Goal: Information Seeking & Learning: Learn about a topic

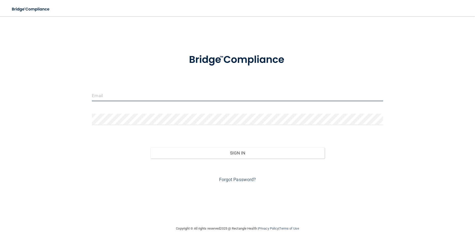
click at [153, 100] on input "email" at bounding box center [237, 95] width 291 height 11
type input "[EMAIL_ADDRESS][DOMAIN_NAME]"
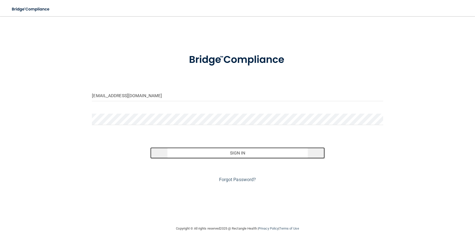
click at [217, 151] on button "Sign In" at bounding box center [237, 153] width 175 height 11
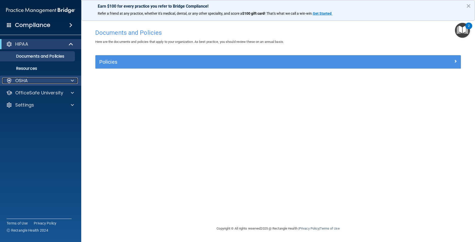
click at [43, 78] on div "OSHA" at bounding box center [33, 81] width 63 height 6
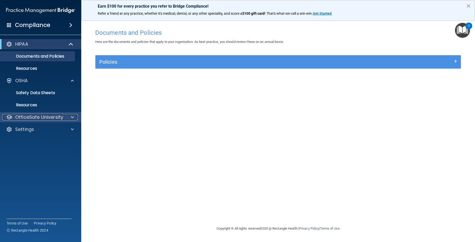
click at [39, 118] on p "OfficeSafe University" at bounding box center [39, 117] width 48 height 6
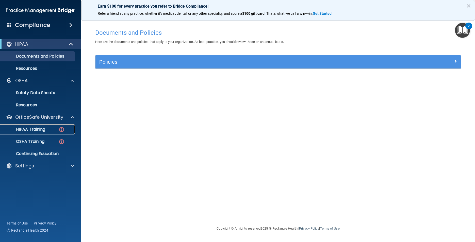
click at [41, 130] on p "HIPAA Training" at bounding box center [24, 129] width 42 height 5
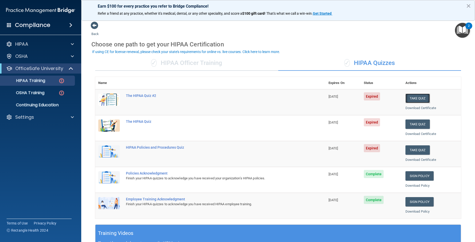
click at [420, 97] on button "Take Quiz" at bounding box center [418, 98] width 24 height 9
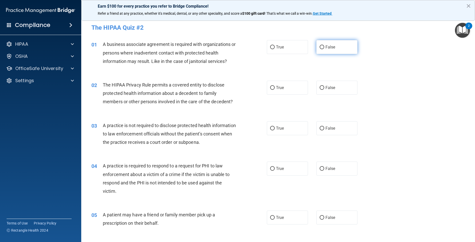
click at [327, 51] on label "False" at bounding box center [337, 47] width 41 height 14
click at [324, 49] on input "False" at bounding box center [322, 47] width 5 height 4
radio input "true"
click at [293, 89] on label "True" at bounding box center [287, 88] width 41 height 14
click at [275, 89] on input "True" at bounding box center [272, 88] width 5 height 4
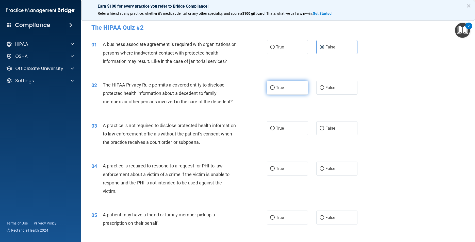
radio input "true"
click at [326, 129] on span "False" at bounding box center [331, 128] width 10 height 5
click at [324, 129] on input "False" at bounding box center [322, 129] width 5 height 4
radio input "true"
click at [298, 168] on label "True" at bounding box center [287, 169] width 41 height 14
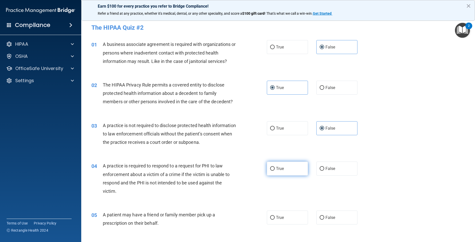
click at [275, 168] on input "True" at bounding box center [272, 169] width 5 height 4
radio input "true"
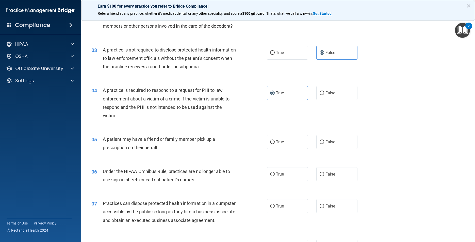
scroll to position [76, 0]
click at [290, 147] on label "True" at bounding box center [287, 142] width 41 height 14
click at [275, 144] on input "True" at bounding box center [272, 142] width 5 height 4
radio input "true"
click at [321, 177] on label "False" at bounding box center [337, 174] width 41 height 14
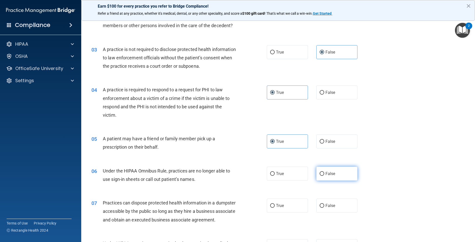
click at [321, 176] on input "False" at bounding box center [322, 174] width 5 height 4
radio input "true"
click at [330, 200] on label "False" at bounding box center [337, 206] width 41 height 14
click at [324, 204] on input "False" at bounding box center [322, 206] width 5 height 4
radio input "true"
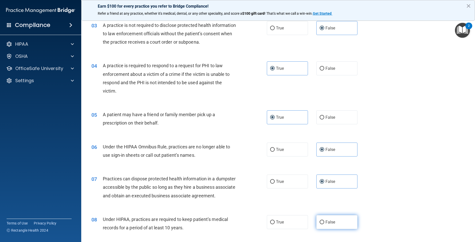
scroll to position [152, 0]
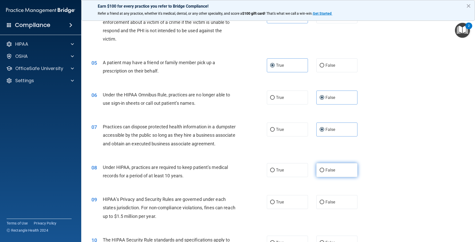
click at [334, 177] on label "False" at bounding box center [337, 170] width 41 height 14
click at [324, 172] on input "False" at bounding box center [322, 171] width 5 height 4
radio input "true"
click at [338, 208] on label "False" at bounding box center [337, 202] width 41 height 14
click at [324, 205] on input "False" at bounding box center [322, 203] width 5 height 4
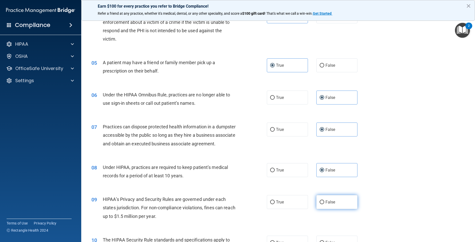
radio input "true"
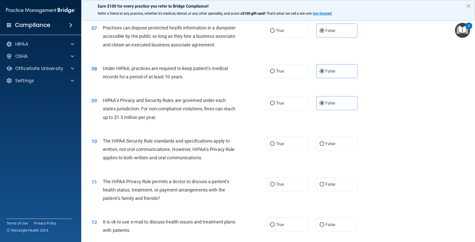
scroll to position [254, 0]
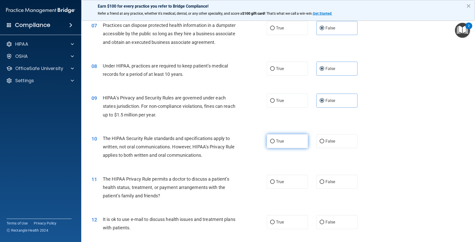
click at [295, 148] on label "True" at bounding box center [287, 141] width 41 height 14
click at [275, 144] on input "True" at bounding box center [272, 142] width 5 height 4
radio input "true"
click at [296, 185] on label "True" at bounding box center [287, 182] width 41 height 14
click at [275, 184] on input "True" at bounding box center [272, 182] width 5 height 4
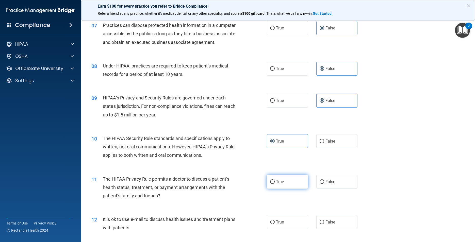
radio input "true"
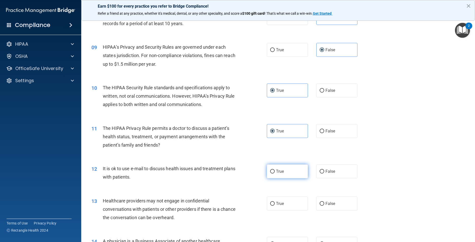
click at [302, 179] on label "True" at bounding box center [287, 172] width 41 height 14
click at [275, 174] on input "True" at bounding box center [272, 172] width 5 height 4
radio input "true"
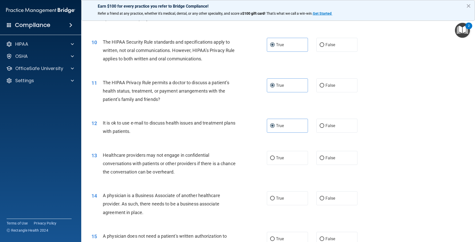
scroll to position [356, 0]
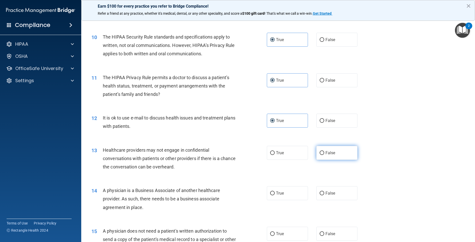
click at [326, 155] on span "False" at bounding box center [331, 153] width 10 height 5
click at [324, 155] on input "False" at bounding box center [322, 153] width 5 height 4
radio input "true"
click at [328, 197] on label "False" at bounding box center [337, 193] width 41 height 14
click at [324, 196] on input "False" at bounding box center [322, 194] width 5 height 4
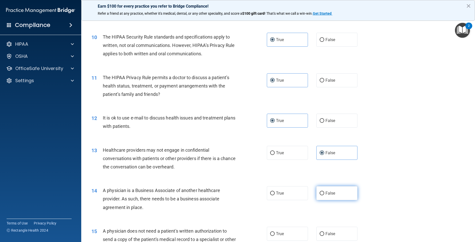
radio input "true"
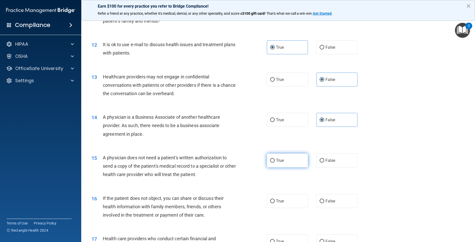
scroll to position [432, 0]
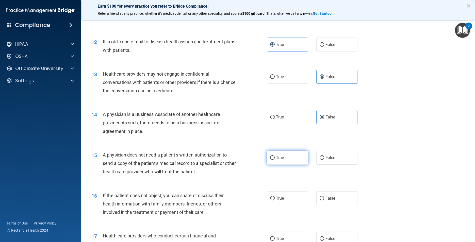
click at [290, 165] on label "True" at bounding box center [287, 158] width 41 height 14
click at [275, 160] on input "True" at bounding box center [272, 158] width 5 height 4
radio input "true"
click at [294, 204] on label "True" at bounding box center [287, 199] width 41 height 14
click at [275, 201] on input "True" at bounding box center [272, 199] width 5 height 4
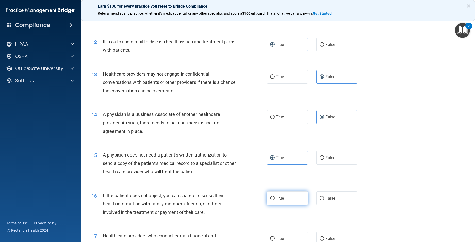
radio input "true"
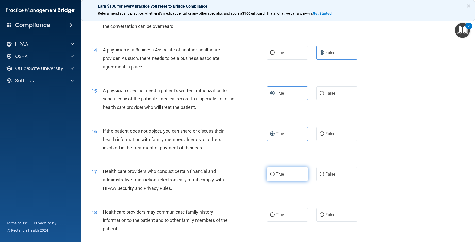
scroll to position [533, 0]
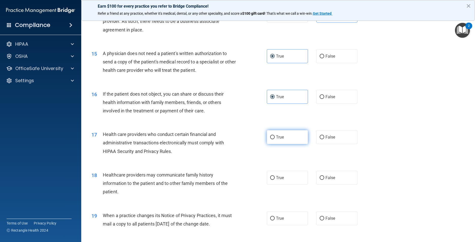
click at [284, 144] on label "True" at bounding box center [287, 137] width 41 height 14
click at [275, 139] on input "True" at bounding box center [272, 138] width 5 height 4
radio input "true"
click at [318, 182] on label "False" at bounding box center [337, 178] width 41 height 14
click at [320, 180] on input "False" at bounding box center [322, 178] width 5 height 4
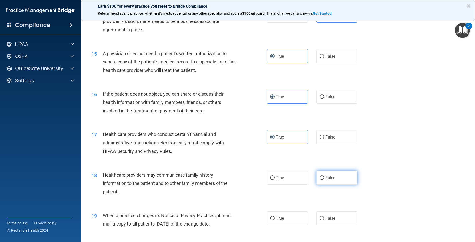
radio input "true"
click at [324, 224] on label "False" at bounding box center [337, 219] width 41 height 14
click at [324, 221] on input "False" at bounding box center [322, 219] width 5 height 4
radio input "true"
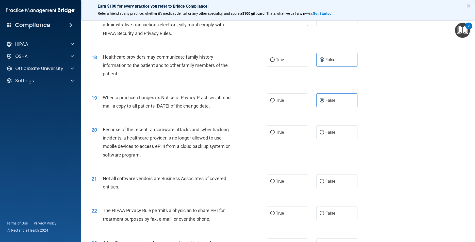
scroll to position [660, 0]
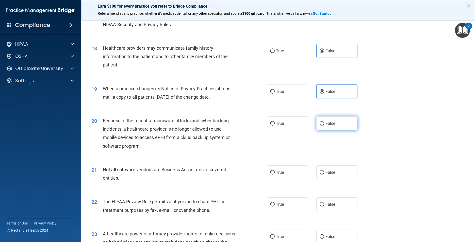
click at [317, 131] on label "False" at bounding box center [337, 124] width 41 height 14
click at [320, 126] on input "False" at bounding box center [322, 124] width 5 height 4
radio input "true"
click at [301, 180] on label "True" at bounding box center [287, 173] width 41 height 14
click at [275, 175] on input "True" at bounding box center [272, 173] width 5 height 4
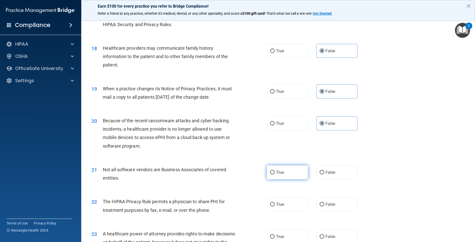
radio input "true"
click at [295, 206] on label "True" at bounding box center [287, 205] width 41 height 14
click at [275, 206] on input "True" at bounding box center [272, 205] width 5 height 4
radio input "true"
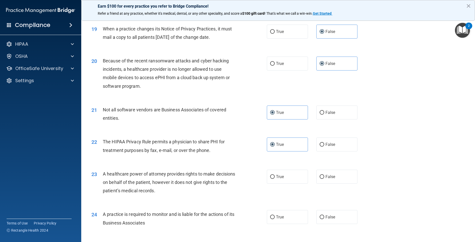
scroll to position [737, 0]
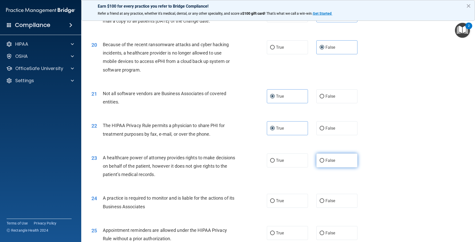
click at [317, 168] on label "False" at bounding box center [337, 161] width 41 height 14
click at [320, 163] on input "False" at bounding box center [322, 161] width 5 height 4
radio input "true"
drag, startPoint x: 326, startPoint y: 208, endPoint x: 319, endPoint y: 200, distance: 10.4
click at [325, 206] on label "False" at bounding box center [337, 201] width 41 height 14
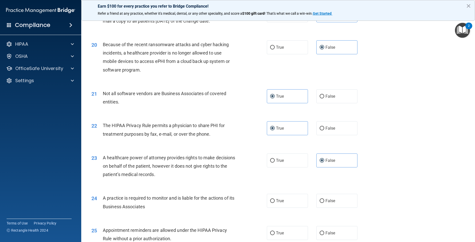
click at [324, 203] on input "False" at bounding box center [322, 201] width 5 height 4
radio input "true"
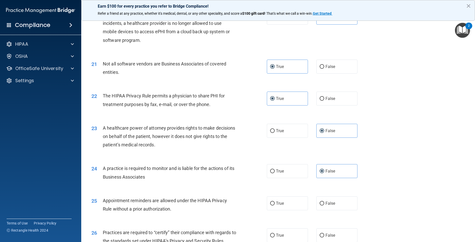
scroll to position [813, 0]
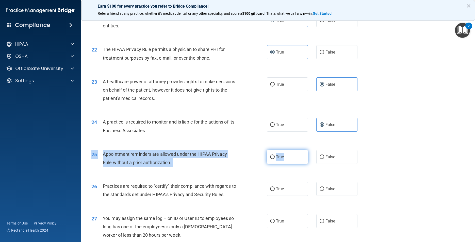
click at [283, 171] on div "25 Appointment reminders are allowed under the HIPAA Privacy Rule without a pri…" at bounding box center [278, 160] width 381 height 32
click at [284, 164] on label "True" at bounding box center [287, 157] width 41 height 14
click at [275, 159] on input "True" at bounding box center [272, 157] width 5 height 4
radio input "true"
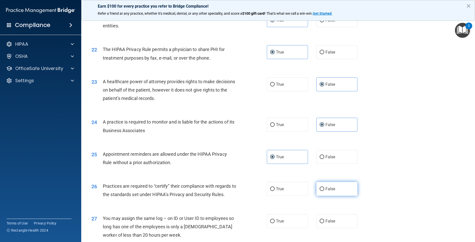
click at [319, 195] on label "False" at bounding box center [337, 189] width 41 height 14
click at [320, 191] on input "False" at bounding box center [322, 189] width 5 height 4
radio input "true"
click at [320, 224] on input "False" at bounding box center [322, 222] width 5 height 4
radio input "true"
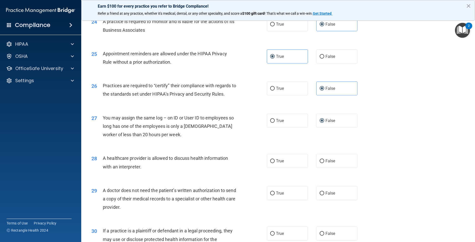
scroll to position [915, 0]
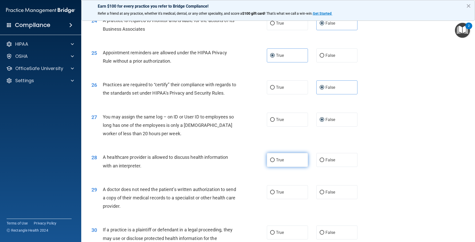
click at [291, 163] on label "True" at bounding box center [287, 160] width 41 height 14
click at [275, 162] on input "True" at bounding box center [272, 161] width 5 height 4
radio input "true"
click at [290, 199] on label "True" at bounding box center [287, 192] width 41 height 14
click at [275, 195] on input "True" at bounding box center [272, 193] width 5 height 4
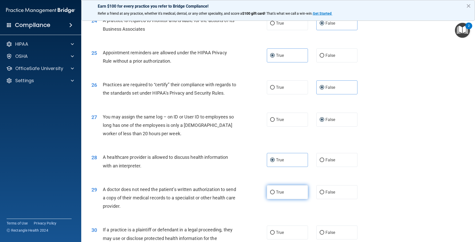
radio input "true"
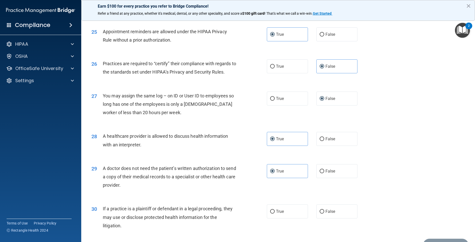
scroll to position [974, 0]
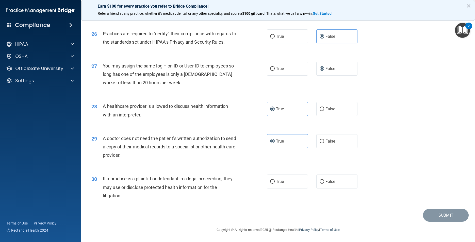
drag, startPoint x: 295, startPoint y: 186, endPoint x: 363, endPoint y: 195, distance: 68.6
click at [295, 186] on label "True" at bounding box center [287, 182] width 41 height 14
click at [275, 184] on input "True" at bounding box center [272, 182] width 5 height 4
radio input "true"
click at [430, 213] on button "Submit" at bounding box center [446, 215] width 46 height 13
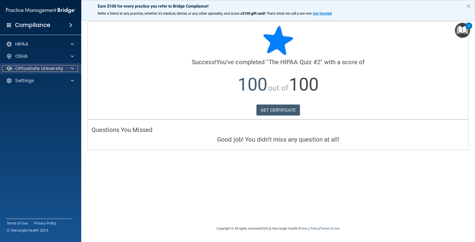
click at [69, 67] on div at bounding box center [71, 69] width 13 height 6
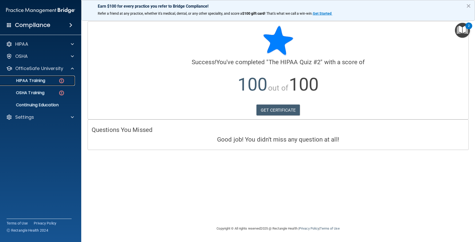
click at [61, 82] on img at bounding box center [61, 81] width 6 height 6
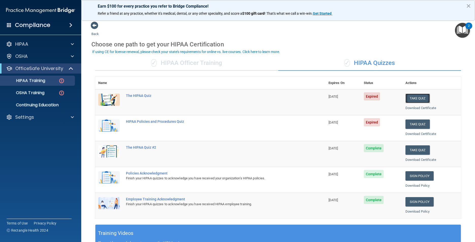
click at [409, 99] on button "Take Quiz" at bounding box center [418, 98] width 24 height 9
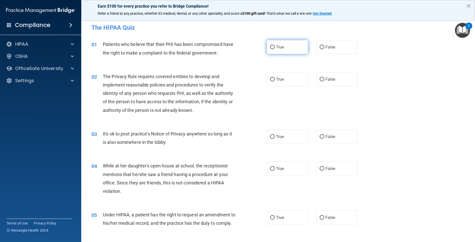
click at [278, 49] on span "True" at bounding box center [280, 47] width 8 height 5
click at [275, 49] on input "True" at bounding box center [272, 47] width 5 height 4
radio input "true"
click at [293, 83] on label "True" at bounding box center [287, 79] width 41 height 14
click at [275, 82] on input "True" at bounding box center [272, 80] width 5 height 4
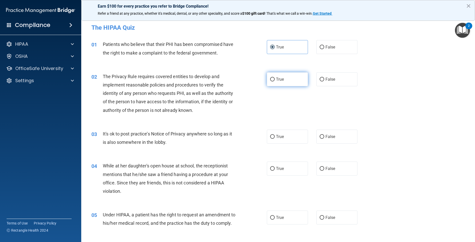
radio input "true"
click at [327, 139] on span "False" at bounding box center [331, 136] width 10 height 5
click at [324, 139] on input "False" at bounding box center [322, 137] width 5 height 4
radio input "true"
click at [334, 166] on label "False" at bounding box center [337, 169] width 41 height 14
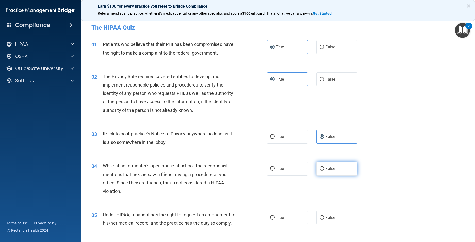
click at [324, 167] on input "False" at bounding box center [322, 169] width 5 height 4
radio input "true"
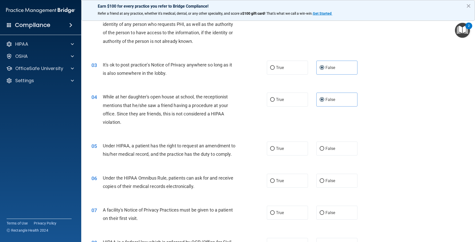
scroll to position [76, 0]
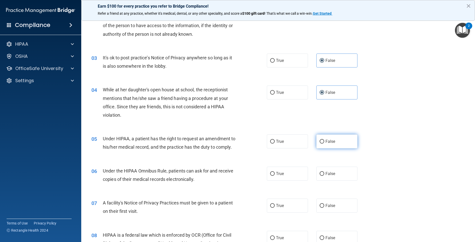
click at [341, 145] on label "False" at bounding box center [337, 142] width 41 height 14
click at [324, 144] on input "False" at bounding box center [322, 142] width 5 height 4
radio input "true"
click at [295, 178] on label "True" at bounding box center [287, 174] width 41 height 14
click at [275, 176] on input "True" at bounding box center [272, 174] width 5 height 4
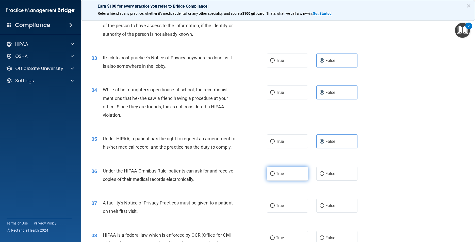
radio input "true"
click at [293, 212] on label "True" at bounding box center [287, 206] width 41 height 14
click at [275, 208] on input "True" at bounding box center [272, 206] width 5 height 4
radio input "true"
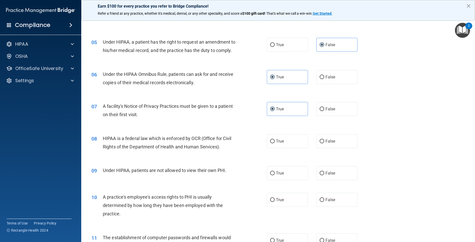
scroll to position [178, 0]
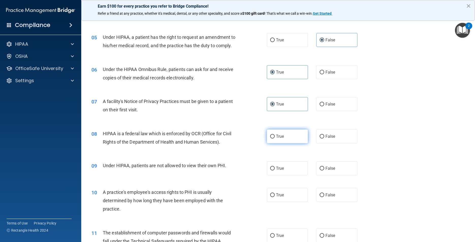
click at [290, 144] on label "True" at bounding box center [287, 137] width 41 height 14
click at [275, 139] on input "True" at bounding box center [272, 137] width 5 height 4
radio input "true"
click at [320, 175] on label "False" at bounding box center [337, 169] width 41 height 14
drag, startPoint x: 320, startPoint y: 175, endPoint x: 320, endPoint y: 179, distance: 4.6
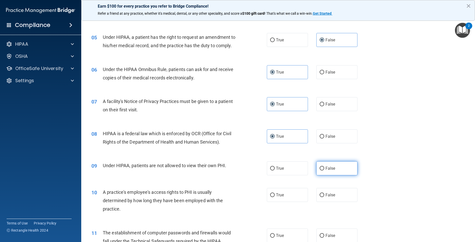
click at [320, 171] on input "False" at bounding box center [322, 169] width 5 height 4
radio input "true"
click at [327, 198] on span "False" at bounding box center [331, 195] width 10 height 5
click at [324, 197] on input "False" at bounding box center [322, 196] width 5 height 4
radio input "true"
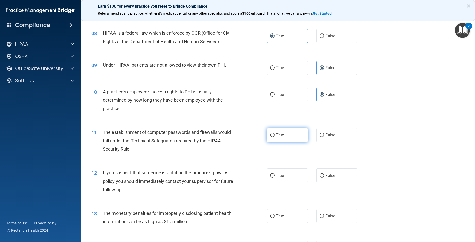
scroll to position [279, 0]
drag, startPoint x: 301, startPoint y: 141, endPoint x: 302, endPoint y: 145, distance: 3.8
click at [301, 141] on label "True" at bounding box center [287, 134] width 41 height 14
click at [275, 136] on input "True" at bounding box center [272, 135] width 5 height 4
radio input "true"
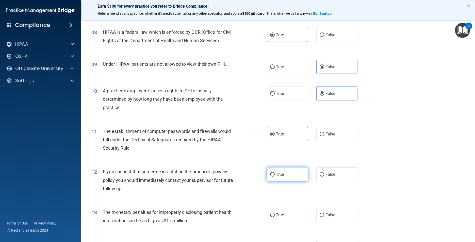
click at [299, 179] on label "True" at bounding box center [287, 175] width 41 height 14
click at [275, 177] on input "True" at bounding box center [272, 175] width 5 height 4
radio input "true"
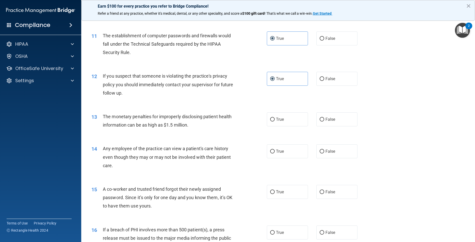
scroll to position [381, 0]
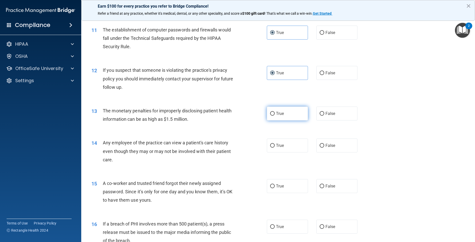
click at [282, 121] on label "True" at bounding box center [287, 114] width 41 height 14
click at [275, 116] on input "True" at bounding box center [272, 114] width 5 height 4
radio input "true"
click at [326, 148] on span "False" at bounding box center [331, 145] width 10 height 5
click at [324, 148] on input "False" at bounding box center [322, 146] width 5 height 4
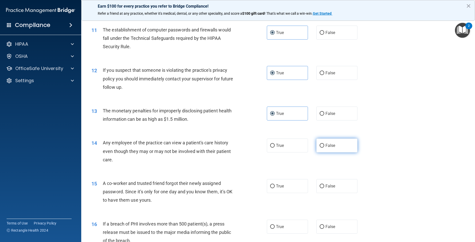
radio input "true"
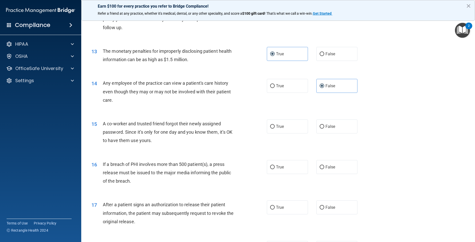
scroll to position [457, 0]
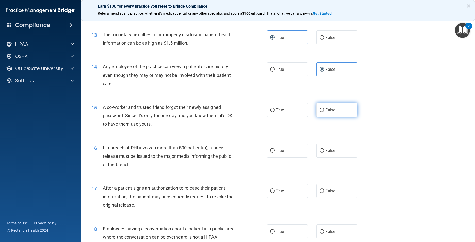
click at [328, 113] on span "False" at bounding box center [331, 110] width 10 height 5
click at [324, 112] on input "False" at bounding box center [322, 110] width 5 height 4
radio input "true"
click at [296, 158] on label "True" at bounding box center [287, 151] width 41 height 14
click at [275, 153] on input "True" at bounding box center [272, 151] width 5 height 4
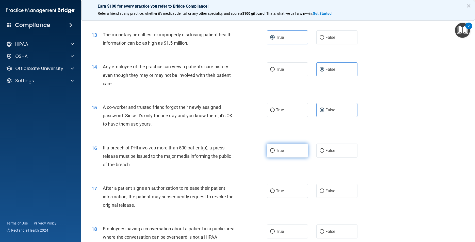
radio input "true"
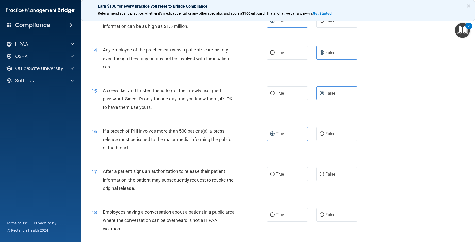
scroll to position [508, 0]
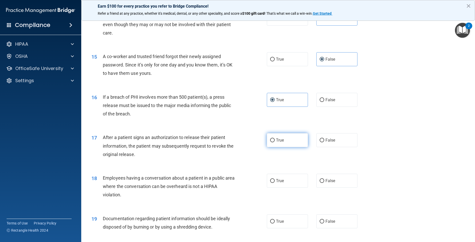
click at [282, 143] on span "True" at bounding box center [280, 140] width 8 height 5
click at [275, 143] on input "True" at bounding box center [272, 141] width 5 height 4
radio input "true"
click at [335, 188] on label "False" at bounding box center [337, 181] width 41 height 14
click at [324, 183] on input "False" at bounding box center [322, 181] width 5 height 4
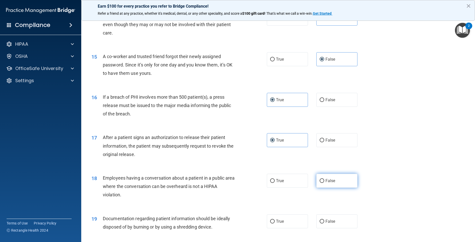
radio input "true"
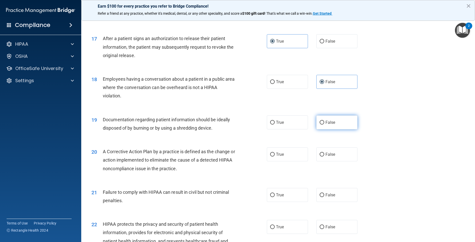
scroll to position [610, 0]
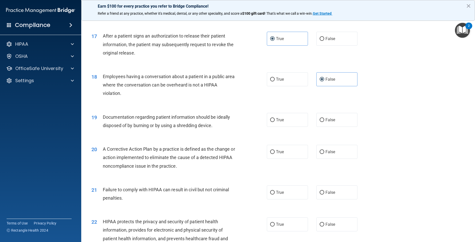
click at [307, 127] on div "True False" at bounding box center [316, 120] width 99 height 14
click at [293, 127] on label "True" at bounding box center [287, 120] width 41 height 14
click at [275, 122] on input "True" at bounding box center [272, 120] width 5 height 4
radio input "true"
click at [292, 159] on label "True" at bounding box center [287, 152] width 41 height 14
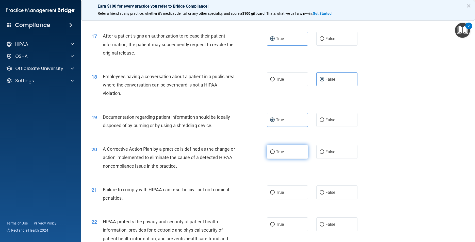
click at [275, 154] on input "True" at bounding box center [272, 152] width 5 height 4
radio input "true"
click at [326, 195] on span "False" at bounding box center [331, 192] width 10 height 5
click at [323, 195] on input "False" at bounding box center [322, 193] width 5 height 4
radio input "true"
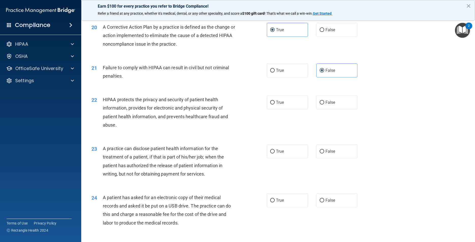
scroll to position [737, 0]
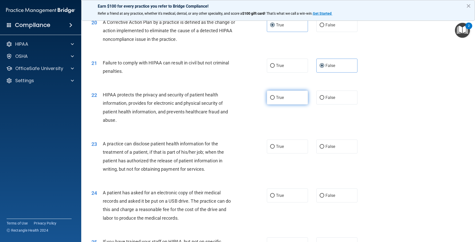
click at [285, 103] on label "True" at bounding box center [287, 98] width 41 height 14
click at [275, 100] on input "True" at bounding box center [272, 98] width 5 height 4
radio input "true"
click at [292, 154] on label "True" at bounding box center [287, 147] width 41 height 14
click at [275, 149] on input "True" at bounding box center [272, 147] width 5 height 4
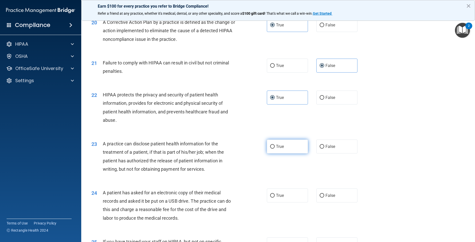
radio input "true"
click at [294, 203] on label "True" at bounding box center [287, 196] width 41 height 14
click at [275, 198] on input "True" at bounding box center [272, 196] width 5 height 4
radio input "true"
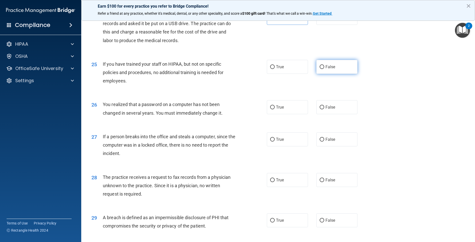
click at [322, 73] on label "False" at bounding box center [337, 67] width 41 height 14
click at [322, 69] on input "False" at bounding box center [322, 67] width 5 height 4
radio input "true"
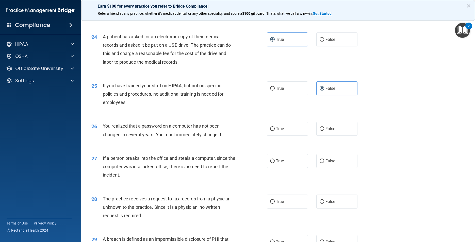
scroll to position [864, 0]
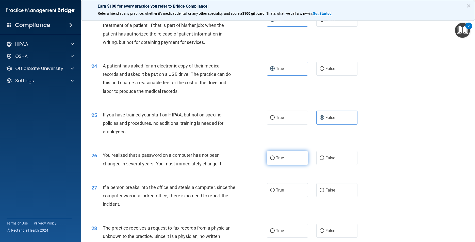
click at [296, 165] on label "True" at bounding box center [287, 158] width 41 height 14
click at [275, 160] on input "True" at bounding box center [272, 158] width 5 height 4
radio input "true"
click at [293, 197] on label "True" at bounding box center [287, 190] width 41 height 14
click at [275, 193] on input "True" at bounding box center [272, 191] width 5 height 4
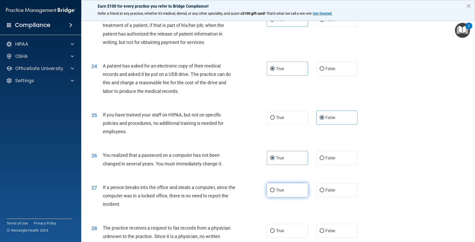
radio input "true"
click at [322, 233] on div "28 The practice receives a request to fax records from a physician unknown to t…" at bounding box center [278, 238] width 381 height 41
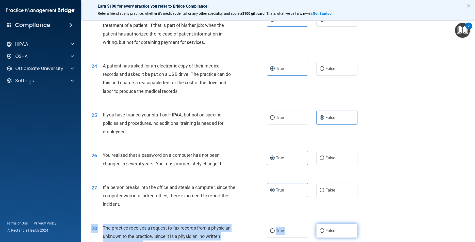
click at [322, 234] on label "False" at bounding box center [337, 231] width 41 height 14
click at [322, 233] on input "False" at bounding box center [322, 231] width 5 height 4
radio input "true"
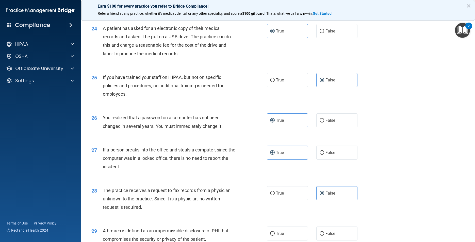
scroll to position [965, 0]
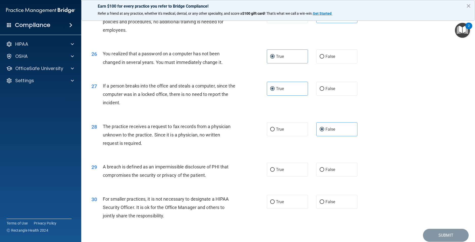
drag, startPoint x: 291, startPoint y: 181, endPoint x: 301, endPoint y: 189, distance: 12.3
click at [291, 177] on label "True" at bounding box center [287, 170] width 41 height 14
click at [275, 172] on input "True" at bounding box center [272, 170] width 5 height 4
radio input "true"
click at [328, 209] on label "False" at bounding box center [337, 202] width 41 height 14
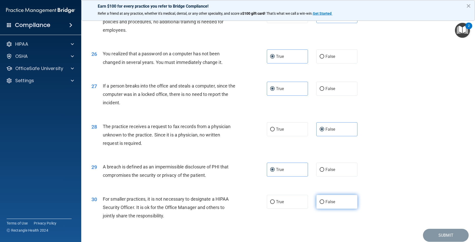
click at [324, 204] on input "False" at bounding box center [322, 202] width 5 height 4
radio input "true"
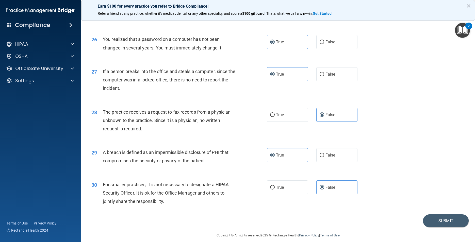
scroll to position [994, 0]
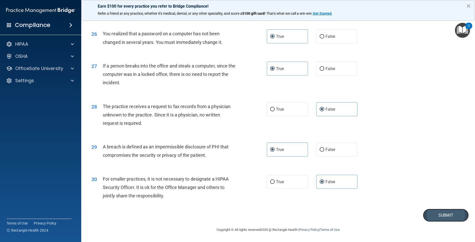
click at [434, 215] on button "Submit" at bounding box center [446, 215] width 46 height 13
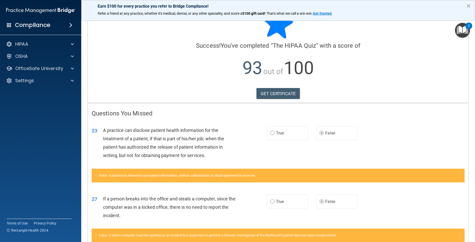
scroll to position [25, 0]
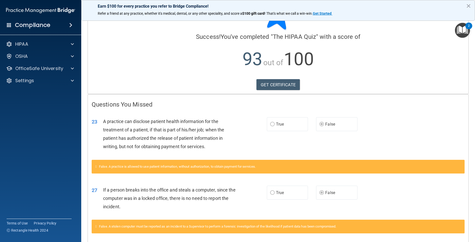
click at [254, 64] on span "93" at bounding box center [253, 59] width 20 height 21
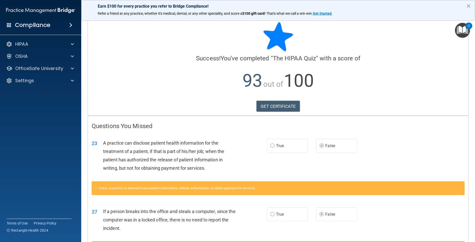
scroll to position [0, 0]
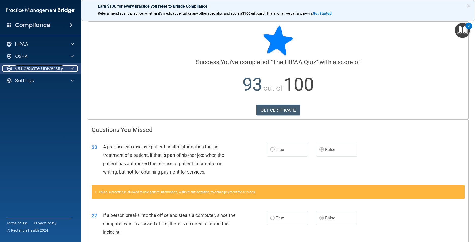
click at [59, 69] on p "OfficeSafe University" at bounding box center [39, 69] width 48 height 6
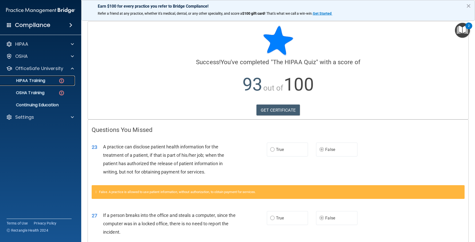
click at [55, 82] on div "HIPAA Training" at bounding box center [37, 80] width 69 height 5
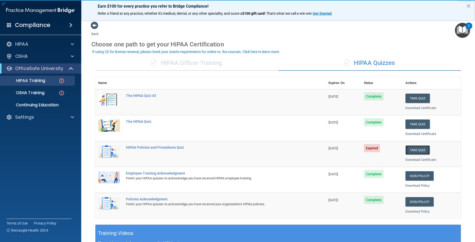
click at [419, 150] on button "Take Quiz" at bounding box center [418, 150] width 24 height 9
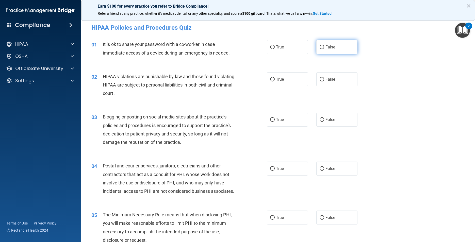
drag, startPoint x: 323, startPoint y: 46, endPoint x: 322, endPoint y: 50, distance: 3.4
click at [326, 46] on span "False" at bounding box center [331, 47] width 10 height 5
click at [323, 46] on input "False" at bounding box center [322, 47] width 5 height 4
radio input "true"
click at [280, 82] on span "True" at bounding box center [280, 79] width 8 height 5
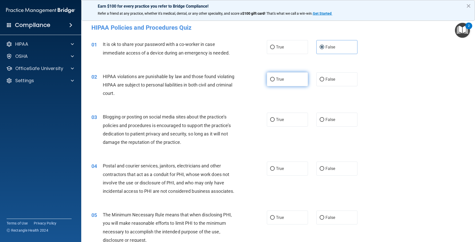
click at [275, 82] on input "True" at bounding box center [272, 80] width 5 height 4
radio input "true"
click at [328, 124] on label "False" at bounding box center [337, 120] width 41 height 14
click at [324, 122] on input "False" at bounding box center [322, 120] width 5 height 4
radio input "true"
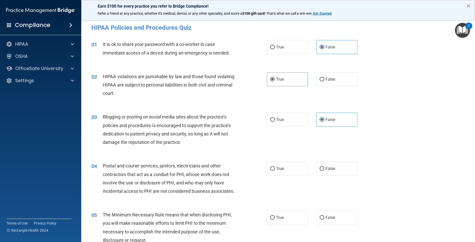
drag, startPoint x: 297, startPoint y: 171, endPoint x: 319, endPoint y: 196, distance: 33.0
click at [297, 171] on label "True" at bounding box center [287, 169] width 41 height 14
click at [275, 171] on input "True" at bounding box center [272, 169] width 5 height 4
radio input "true"
drag, startPoint x: 299, startPoint y: 226, endPoint x: 303, endPoint y: 197, distance: 29.2
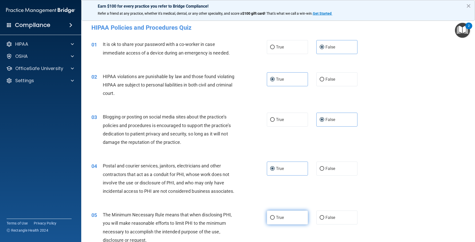
click at [299, 223] on label "True" at bounding box center [287, 218] width 41 height 14
click at [275, 220] on input "True" at bounding box center [272, 218] width 5 height 4
radio input "true"
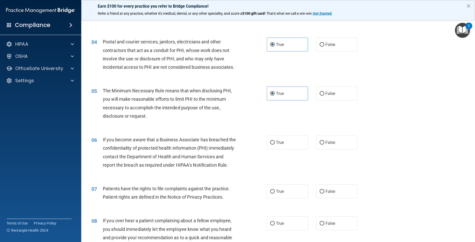
scroll to position [127, 0]
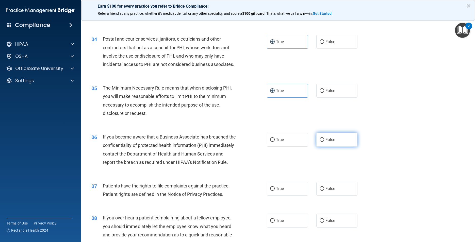
click at [331, 147] on label "False" at bounding box center [337, 140] width 41 height 14
click at [324, 142] on input "False" at bounding box center [322, 140] width 5 height 4
radio input "true"
drag, startPoint x: 296, startPoint y: 200, endPoint x: 297, endPoint y: 202, distance: 2.8
click at [296, 196] on label "True" at bounding box center [287, 189] width 41 height 14
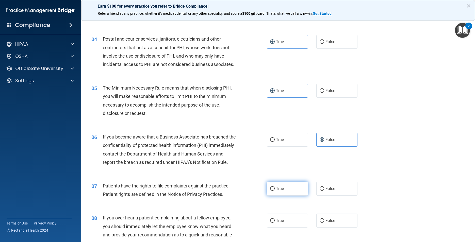
click at [275, 191] on input "True" at bounding box center [272, 189] width 5 height 4
radio input "true"
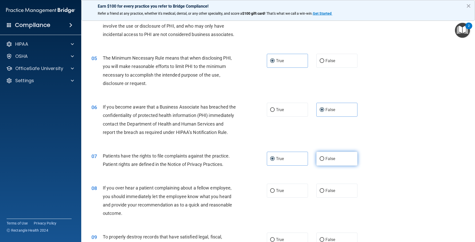
scroll to position [203, 0]
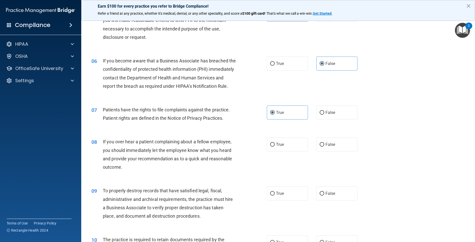
drag, startPoint x: 325, startPoint y: 166, endPoint x: 326, endPoint y: 169, distance: 2.7
click at [326, 169] on div "08 If you over hear a patient complaining about a fellow employee, you should i…" at bounding box center [278, 155] width 381 height 49
click at [329, 201] on label "False" at bounding box center [337, 194] width 41 height 14
click at [324, 196] on input "False" at bounding box center [322, 194] width 5 height 4
radio input "true"
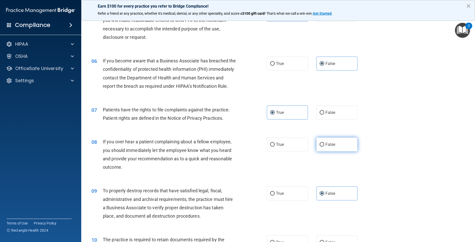
drag, startPoint x: 331, startPoint y: 184, endPoint x: 328, endPoint y: 162, distance: 22.3
click at [331, 180] on div "08 If you over hear a patient complaining about a fellow employee, you should i…" at bounding box center [278, 155] width 381 height 49
click at [327, 152] on label "False" at bounding box center [337, 145] width 41 height 14
click at [324, 147] on input "False" at bounding box center [322, 145] width 5 height 4
radio input "true"
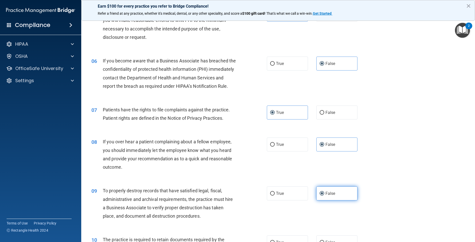
click at [340, 201] on label "False" at bounding box center [337, 194] width 41 height 14
click at [324, 196] on input "False" at bounding box center [322, 194] width 5 height 4
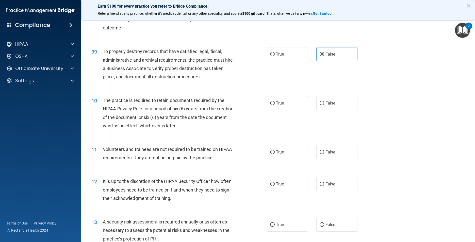
scroll to position [330, 0]
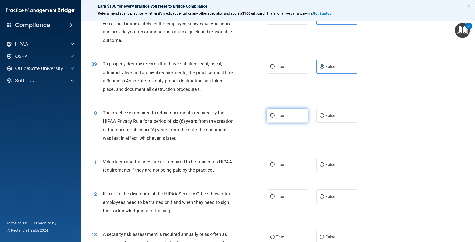
click at [297, 123] on label "True" at bounding box center [287, 116] width 41 height 14
click at [275, 118] on input "True" at bounding box center [272, 116] width 5 height 4
radio input "true"
click at [334, 172] on label "False" at bounding box center [337, 165] width 41 height 14
click at [324, 167] on input "False" at bounding box center [322, 165] width 5 height 4
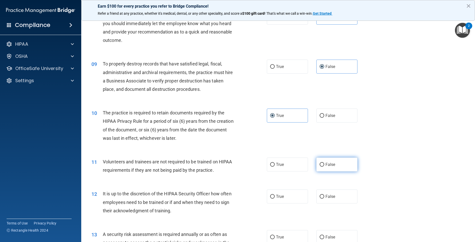
radio input "true"
click at [328, 199] on span "False" at bounding box center [331, 196] width 10 height 5
click at [324, 199] on input "False" at bounding box center [322, 197] width 5 height 4
radio input "true"
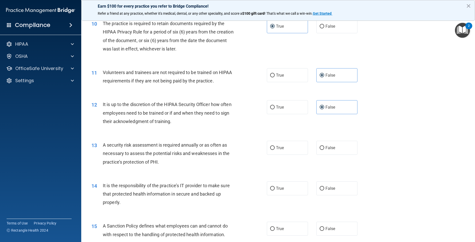
scroll to position [432, 0]
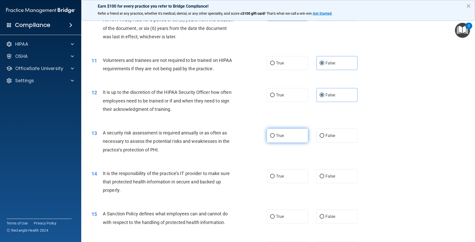
click at [292, 143] on label "True" at bounding box center [287, 136] width 41 height 14
click at [275, 138] on input "True" at bounding box center [272, 136] width 5 height 4
radio input "true"
click at [326, 179] on span "False" at bounding box center [331, 176] width 10 height 5
click at [324, 179] on input "False" at bounding box center [322, 177] width 5 height 4
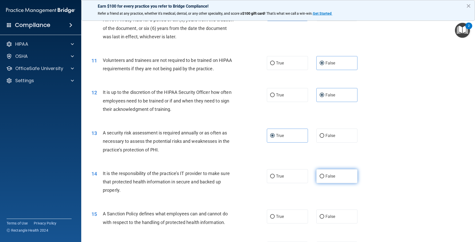
radio input "true"
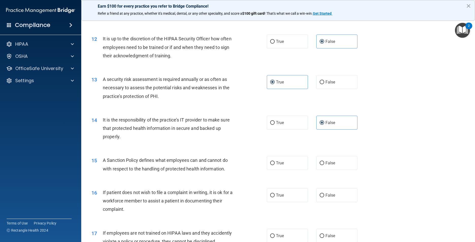
scroll to position [508, 0]
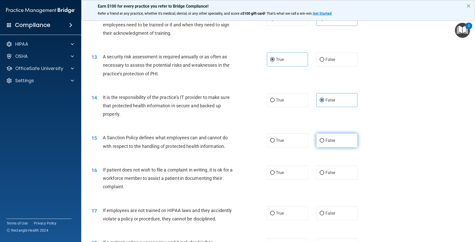
click at [330, 148] on label "False" at bounding box center [337, 141] width 41 height 14
click at [324, 143] on input "False" at bounding box center [322, 141] width 5 height 4
radio input "true"
click at [303, 180] on label "True" at bounding box center [287, 173] width 41 height 14
click at [275, 175] on input "True" at bounding box center [272, 173] width 5 height 4
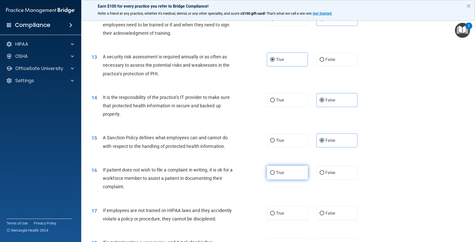
radio input "true"
click at [317, 221] on label "False" at bounding box center [337, 214] width 41 height 14
click at [320, 216] on input "False" at bounding box center [322, 214] width 5 height 4
radio input "true"
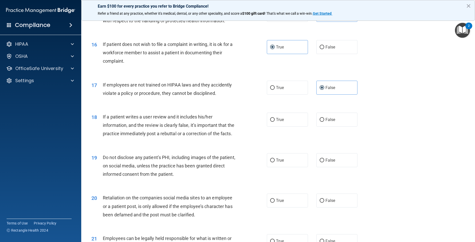
scroll to position [635, 0]
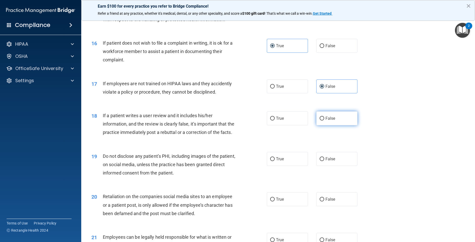
click at [324, 125] on label "False" at bounding box center [337, 119] width 41 height 14
click at [324, 121] on input "False" at bounding box center [322, 119] width 5 height 4
radio input "true"
click at [296, 166] on label "True" at bounding box center [287, 159] width 41 height 14
click at [275, 161] on input "True" at bounding box center [272, 160] width 5 height 4
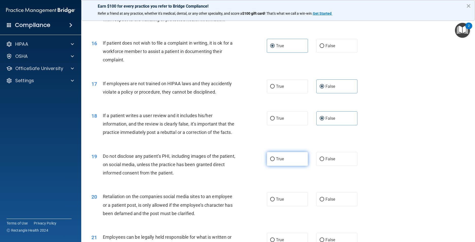
radio input "true"
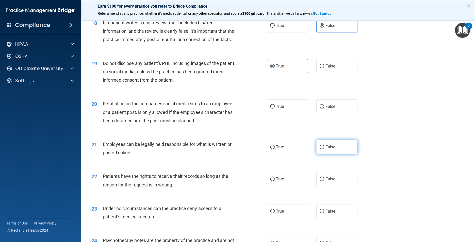
scroll to position [737, 0]
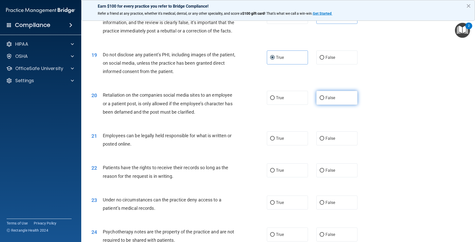
click at [326, 105] on label "False" at bounding box center [337, 98] width 41 height 14
click at [324, 100] on input "False" at bounding box center [322, 98] width 5 height 4
radio input "true"
drag, startPoint x: 291, startPoint y: 165, endPoint x: 299, endPoint y: 166, distance: 8.4
click at [292, 146] on label "True" at bounding box center [287, 139] width 41 height 14
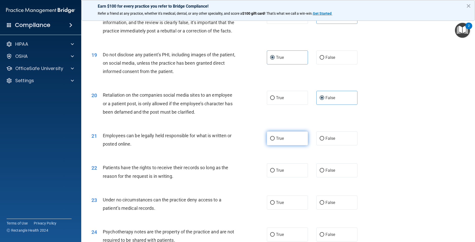
click at [275, 141] on input "True" at bounding box center [272, 139] width 5 height 4
radio input "true"
click at [324, 178] on label "False" at bounding box center [337, 171] width 41 height 14
click at [324, 173] on input "False" at bounding box center [322, 171] width 5 height 4
radio input "true"
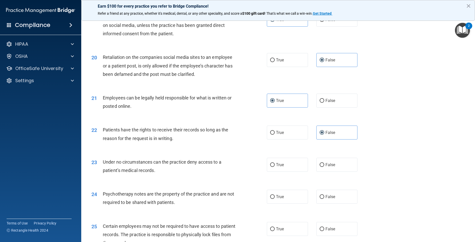
scroll to position [838, 0]
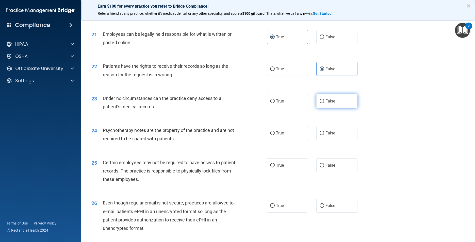
click at [326, 108] on label "False" at bounding box center [337, 101] width 41 height 14
click at [324, 103] on input "False" at bounding box center [322, 102] width 5 height 4
radio input "true"
drag, startPoint x: 291, startPoint y: 159, endPoint x: 309, endPoint y: 162, distance: 18.1
click at [291, 140] on label "True" at bounding box center [287, 133] width 41 height 14
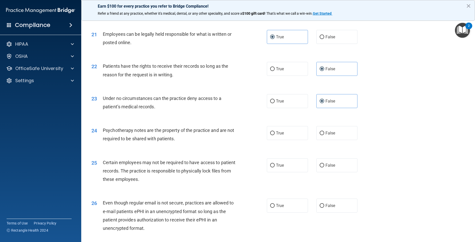
click at [275, 135] on input "True" at bounding box center [272, 134] width 5 height 4
radio input "true"
click at [299, 172] on label "True" at bounding box center [287, 166] width 41 height 14
click at [275, 168] on input "True" at bounding box center [272, 166] width 5 height 4
radio input "true"
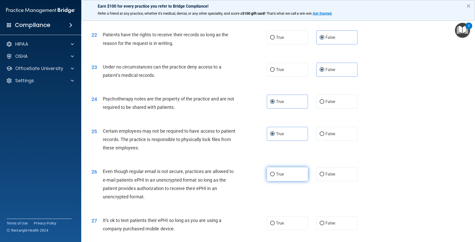
scroll to position [915, 0]
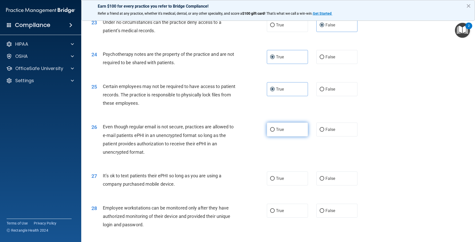
click at [297, 137] on label "True" at bounding box center [287, 130] width 41 height 14
click at [275, 132] on input "True" at bounding box center [272, 130] width 5 height 4
radio input "true"
click at [317, 186] on label "False" at bounding box center [337, 179] width 41 height 14
click at [320, 181] on input "False" at bounding box center [322, 179] width 5 height 4
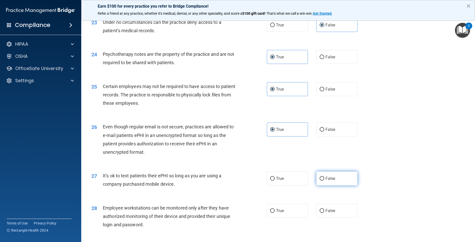
radio input "true"
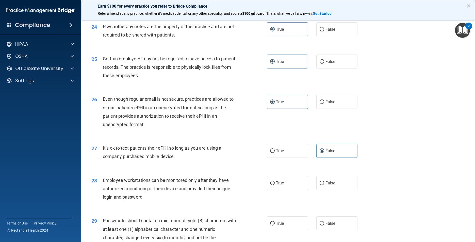
scroll to position [1042, 0]
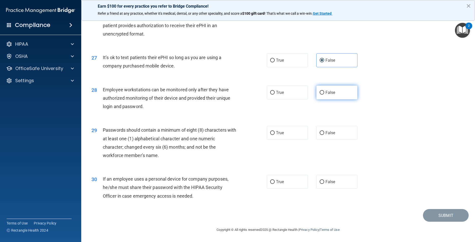
click at [326, 95] on span "False" at bounding box center [331, 92] width 10 height 5
click at [323, 95] on input "False" at bounding box center [322, 93] width 5 height 4
radio input "true"
click at [300, 140] on label "True" at bounding box center [287, 133] width 41 height 14
click at [275, 135] on input "True" at bounding box center [272, 133] width 5 height 4
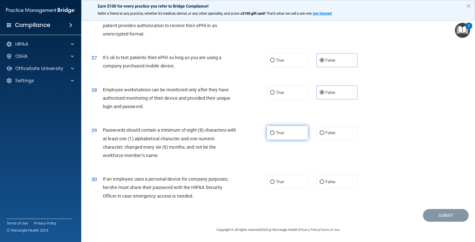
radio input "true"
click at [325, 189] on label "False" at bounding box center [337, 182] width 41 height 14
click at [324, 184] on input "False" at bounding box center [322, 182] width 5 height 4
radio input "true"
click at [428, 222] on button "Submit" at bounding box center [446, 215] width 46 height 13
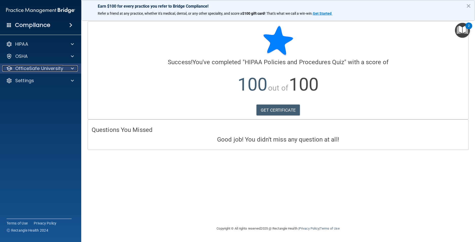
click at [48, 69] on p "OfficeSafe University" at bounding box center [39, 69] width 48 height 6
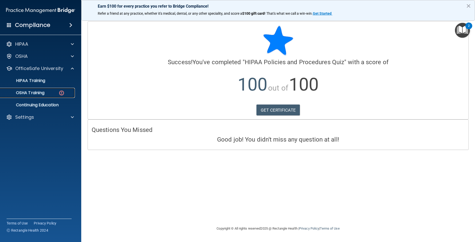
click at [47, 96] on link "OSHA Training" at bounding box center [35, 93] width 80 height 10
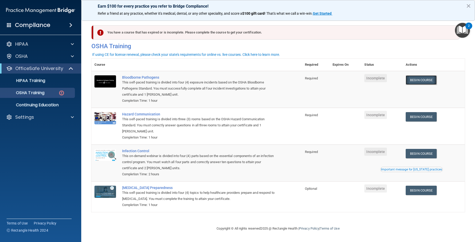
click at [421, 81] on link "Begin Course" at bounding box center [421, 79] width 31 height 9
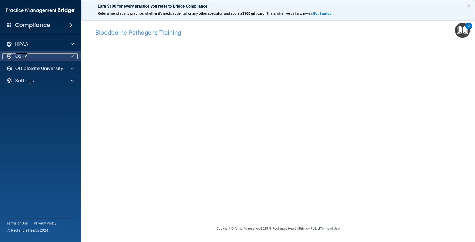
click at [73, 58] on span at bounding box center [72, 56] width 3 height 6
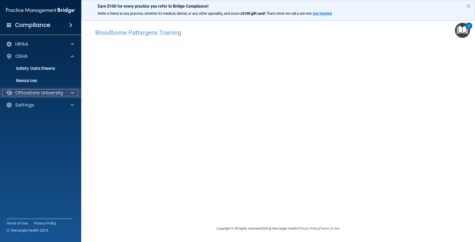
click at [54, 91] on p "OfficeSafe University" at bounding box center [39, 93] width 48 height 6
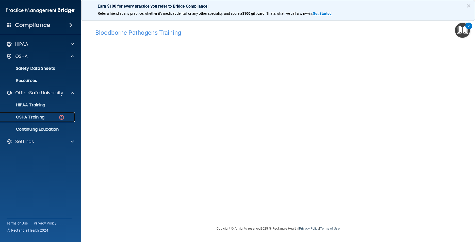
click at [55, 118] on div "OSHA Training" at bounding box center [37, 117] width 69 height 5
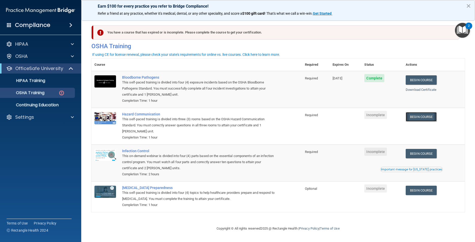
click at [426, 117] on link "Begin Course" at bounding box center [421, 116] width 31 height 9
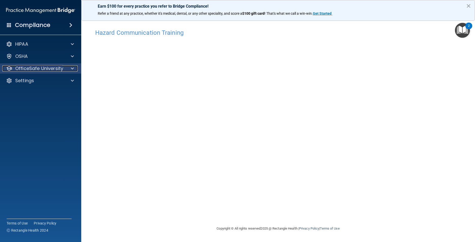
click at [75, 69] on div at bounding box center [71, 69] width 13 height 6
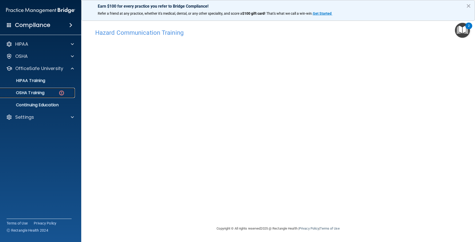
click at [56, 92] on div "OSHA Training" at bounding box center [37, 92] width 69 height 5
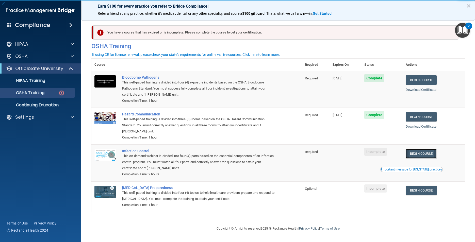
click at [430, 154] on link "Begin Course" at bounding box center [421, 153] width 31 height 9
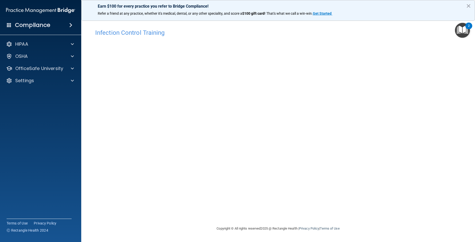
click at [59, 26] on div "Compliance" at bounding box center [40, 25] width 81 height 11
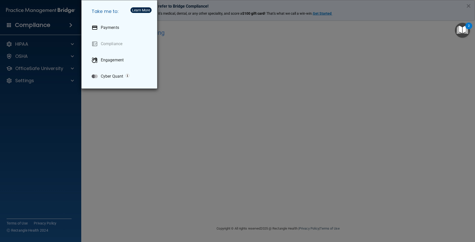
click at [25, 80] on div "Take me to: Payments Compliance Engagement Cyber Quant" at bounding box center [237, 121] width 475 height 242
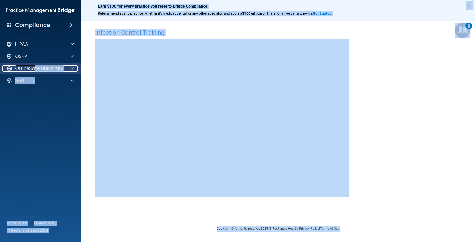
drag, startPoint x: 35, startPoint y: 68, endPoint x: 62, endPoint y: 70, distance: 27.2
click at [62, 70] on p "OfficeSafe University" at bounding box center [39, 69] width 48 height 6
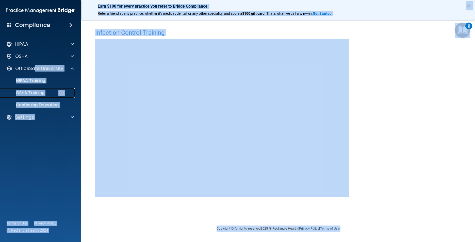
click at [35, 92] on p "OSHA Training" at bounding box center [23, 92] width 41 height 5
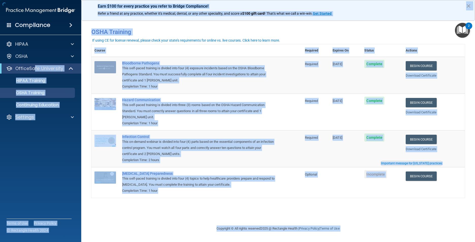
drag, startPoint x: 332, startPoint y: 64, endPoint x: 324, endPoint y: 64, distance: 8.4
click at [332, 64] on td "09/19/2026" at bounding box center [346, 75] width 32 height 37
click at [273, 75] on div "This self-paced training is divided into four (4) exposure incidents based on t…" at bounding box center [199, 74] width 154 height 18
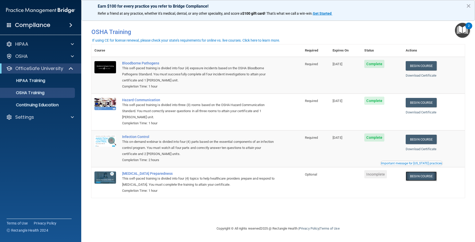
click at [427, 175] on link "Begin Course" at bounding box center [421, 176] width 31 height 9
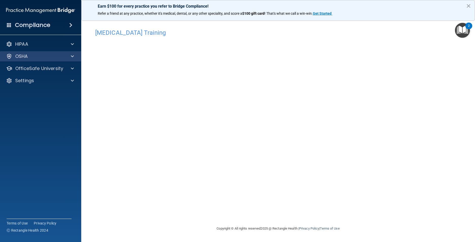
click at [56, 61] on div "OSHA" at bounding box center [41, 56] width 82 height 10
click at [69, 69] on div at bounding box center [71, 69] width 13 height 6
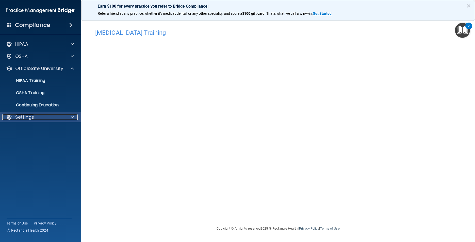
click at [61, 116] on div "Settings" at bounding box center [33, 117] width 63 height 6
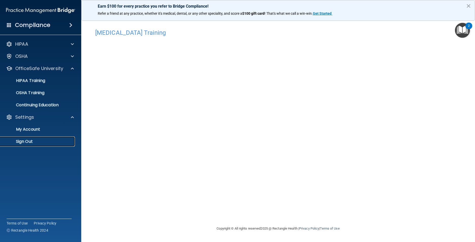
click at [38, 140] on p "Sign Out" at bounding box center [37, 141] width 69 height 5
